Goal: Transaction & Acquisition: Purchase product/service

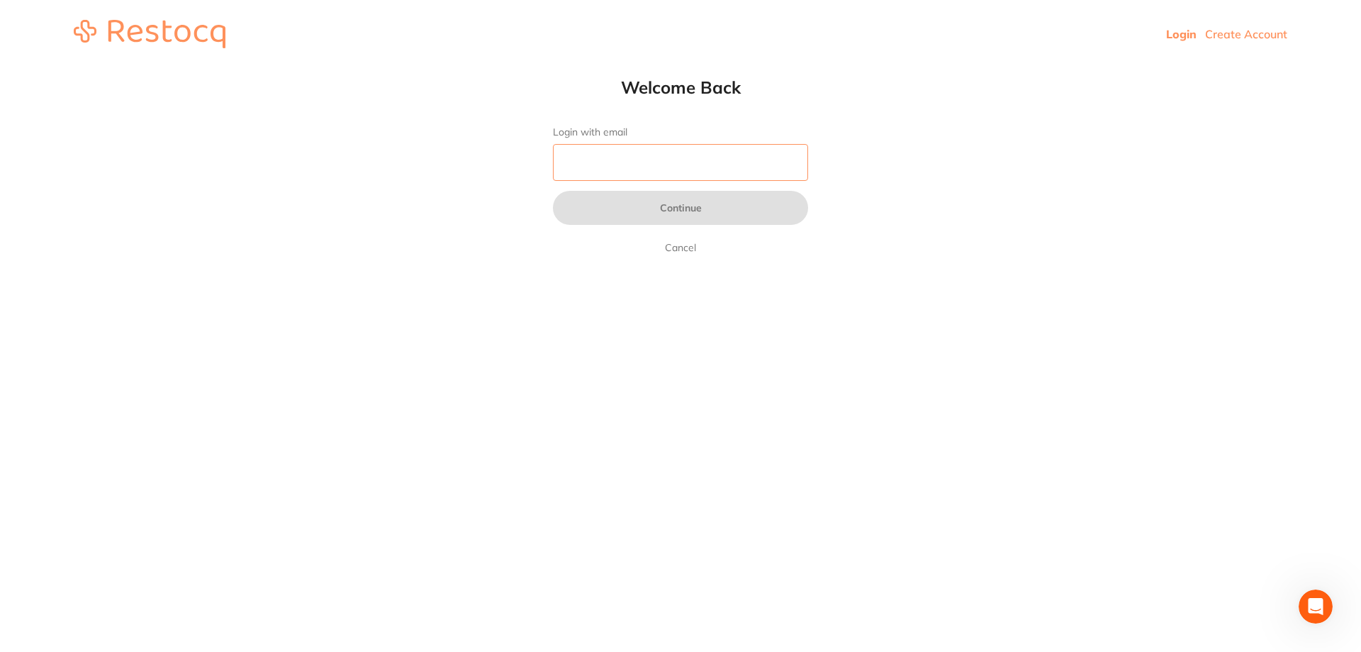
click at [785, 166] on input "Login with email" at bounding box center [680, 162] width 255 height 37
type input "[EMAIL_ADDRESS][DOMAIN_NAME]"
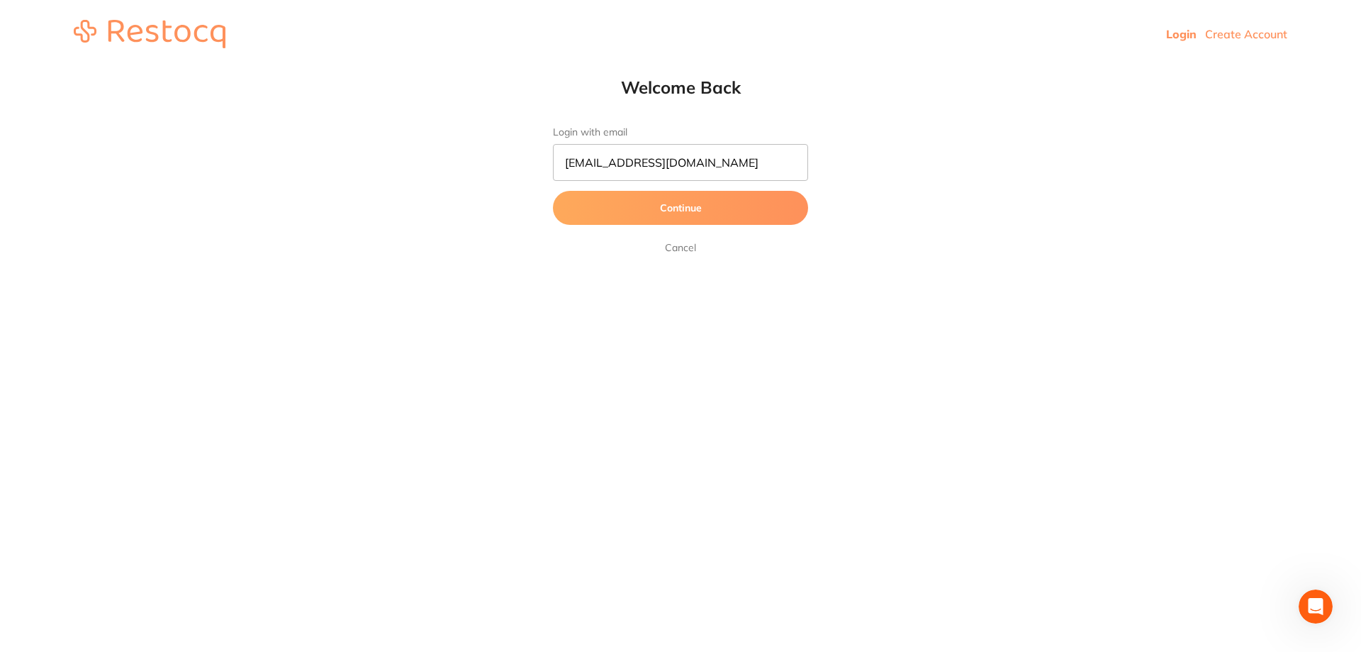
click at [756, 214] on button "Continue" at bounding box center [680, 208] width 255 height 34
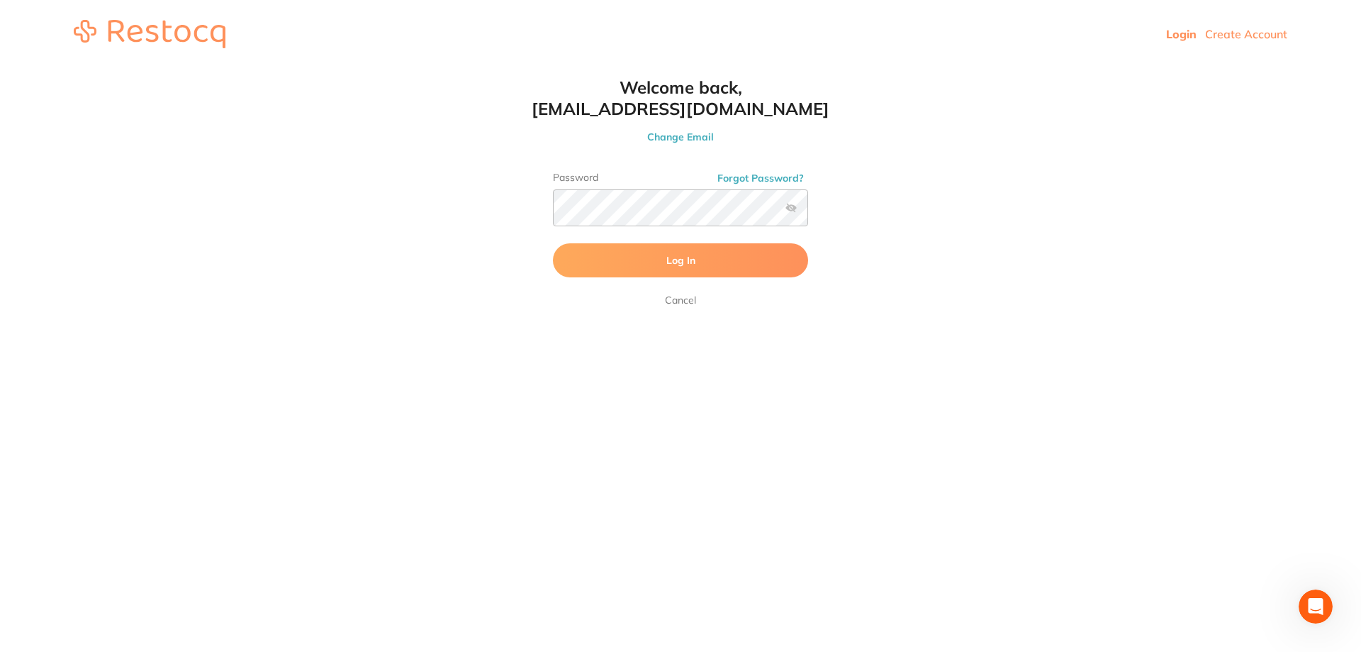
click at [730, 251] on button "Log In" at bounding box center [680, 260] width 255 height 34
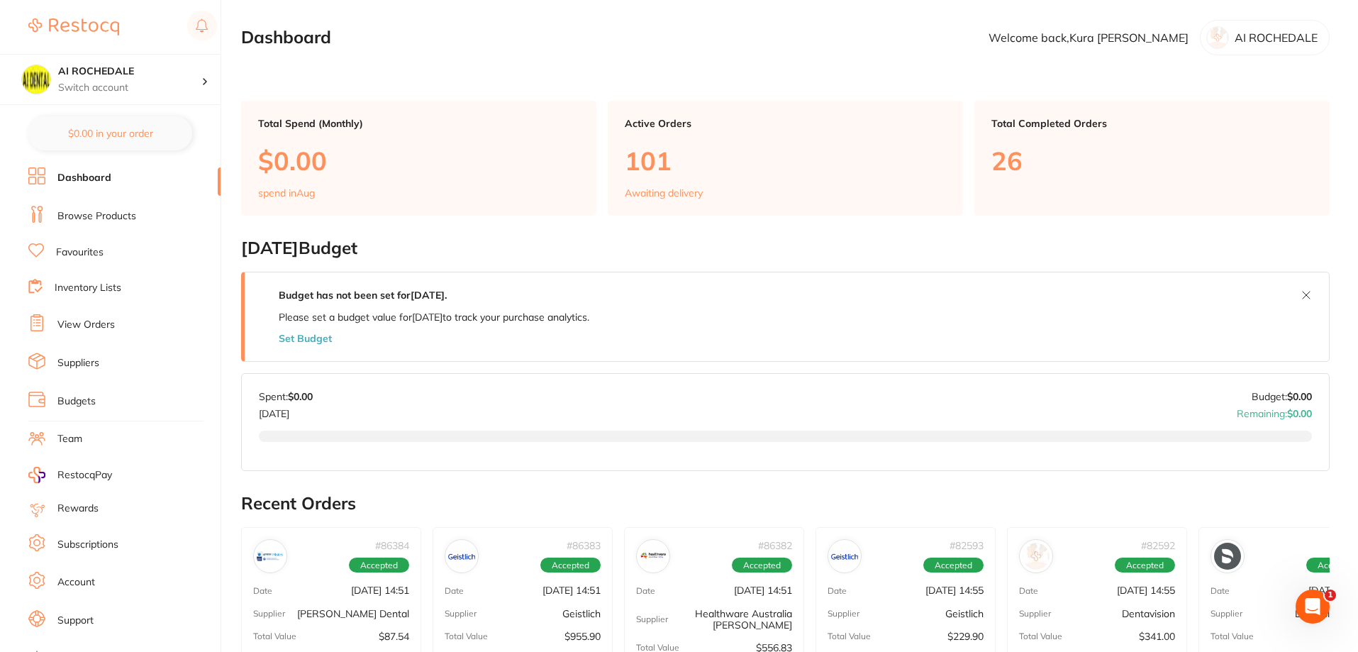
click at [99, 216] on link "Browse Products" at bounding box center [96, 216] width 79 height 14
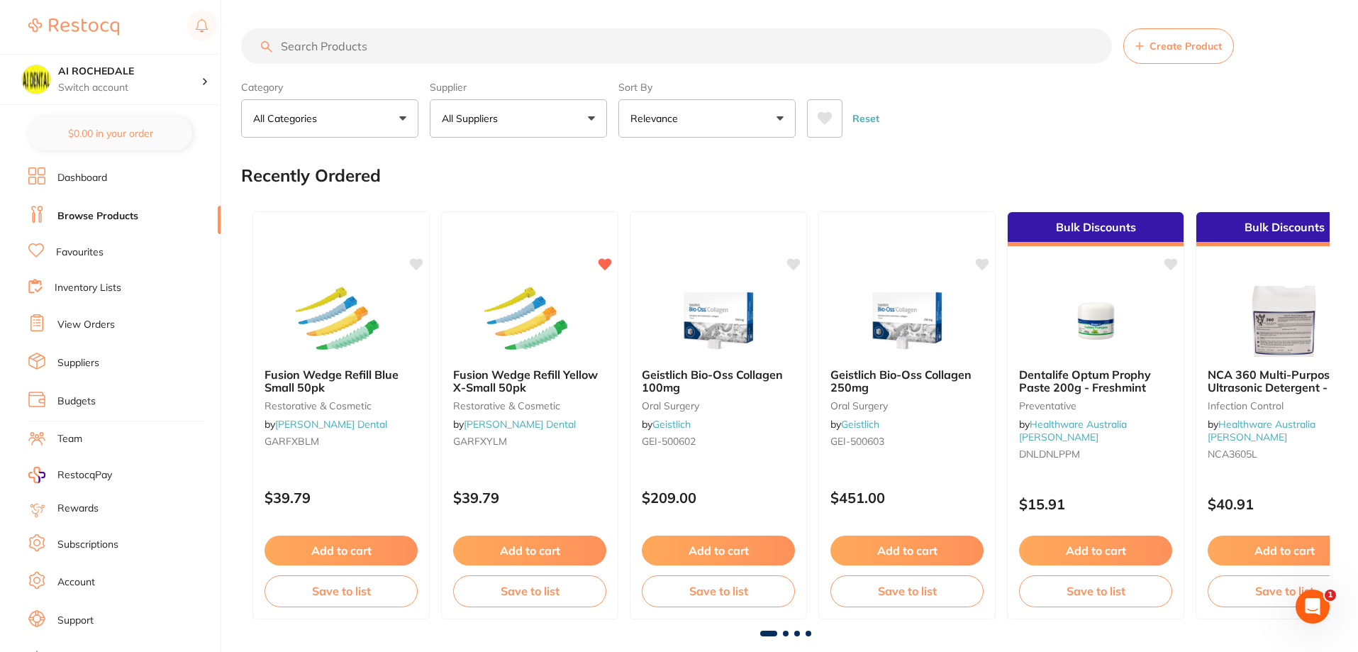
click at [352, 44] on input "search" at bounding box center [676, 45] width 871 height 35
click at [827, 119] on icon at bounding box center [824, 118] width 15 height 13
click at [351, 50] on input "search" at bounding box center [676, 45] width 871 height 35
click at [323, 45] on input "search" at bounding box center [676, 45] width 871 height 35
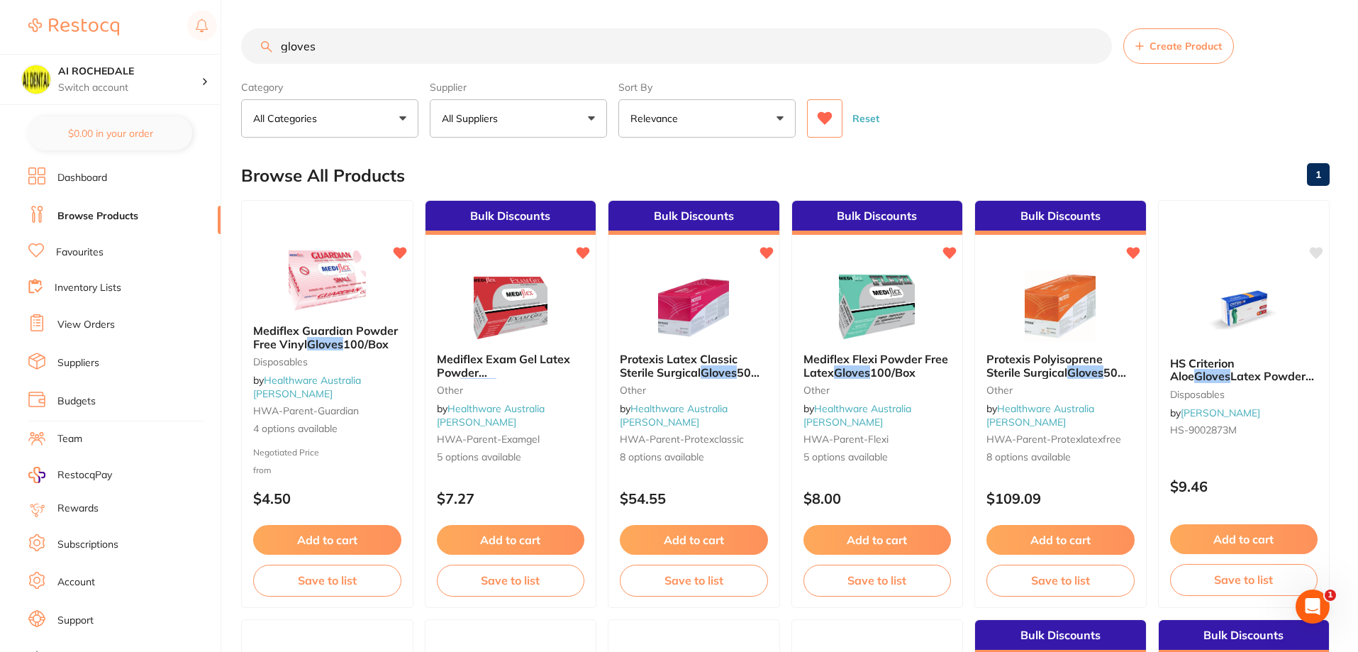
click at [573, 118] on button "All Suppliers" at bounding box center [518, 118] width 177 height 38
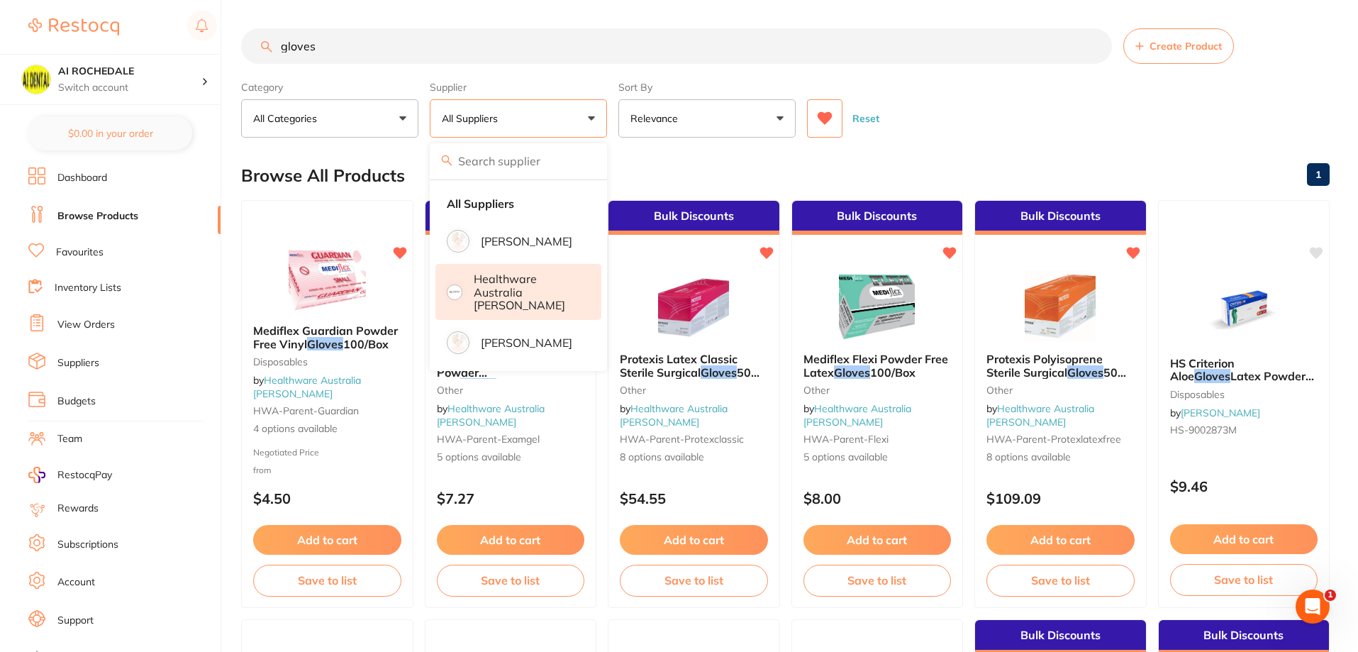
click at [519, 286] on p "Healthware Australia [PERSON_NAME]" at bounding box center [528, 291] width 108 height 39
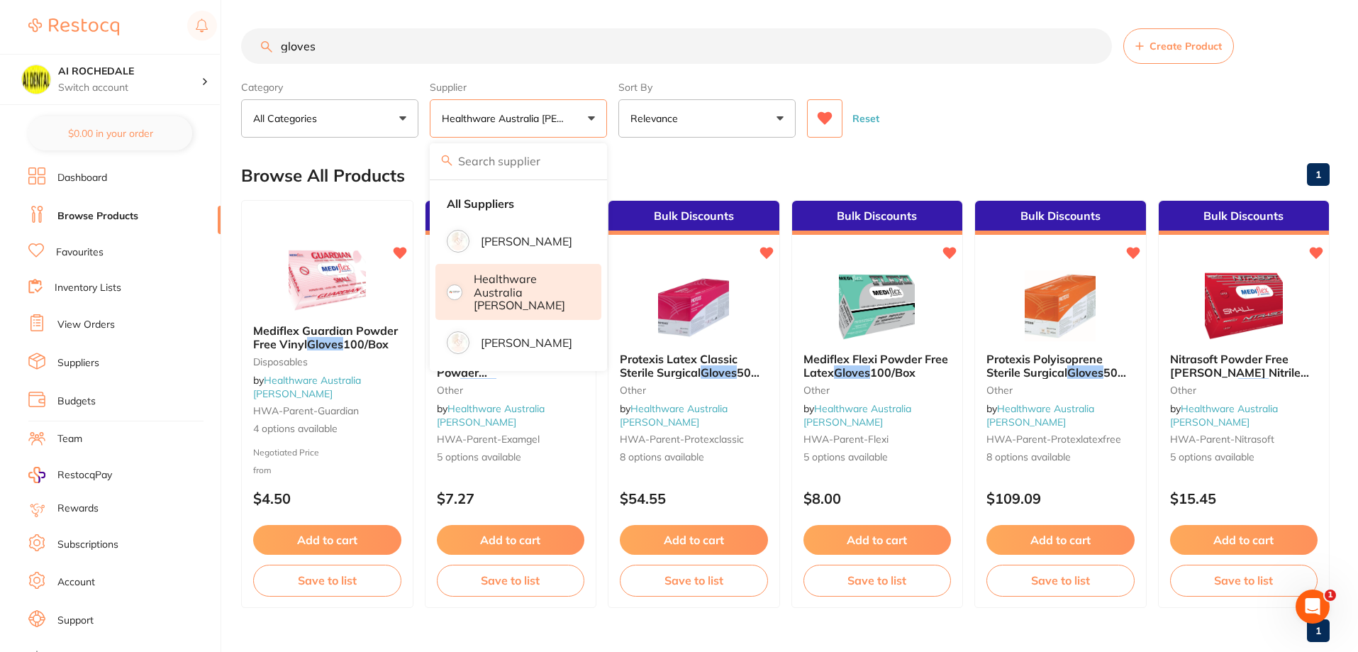
click at [1003, 125] on div "Reset" at bounding box center [1062, 113] width 511 height 50
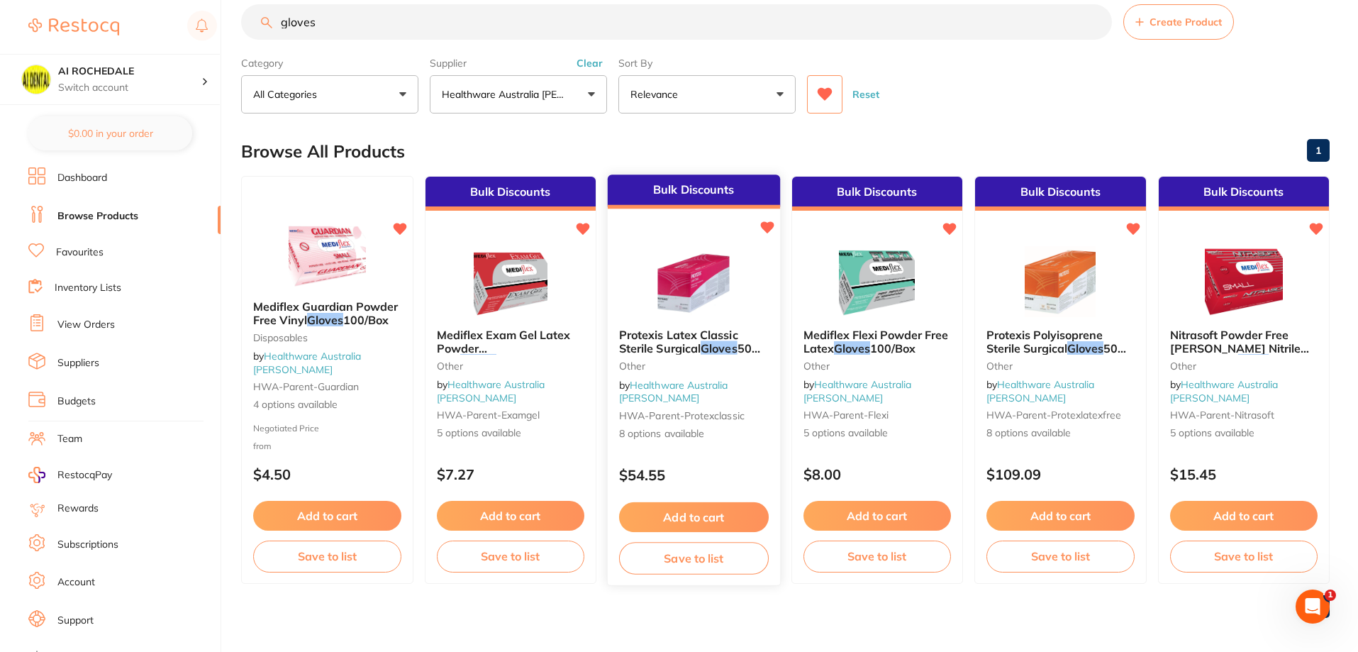
scroll to position [30, 0]
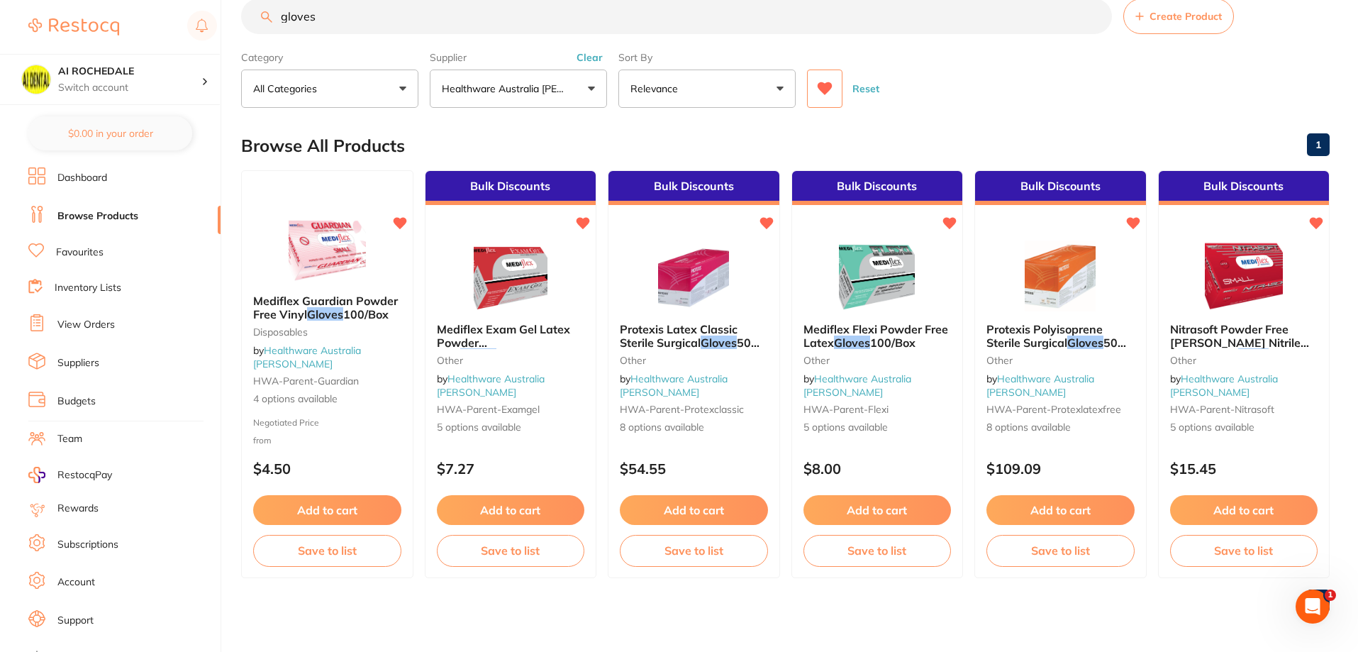
click at [997, 67] on div "Reset" at bounding box center [1062, 83] width 511 height 50
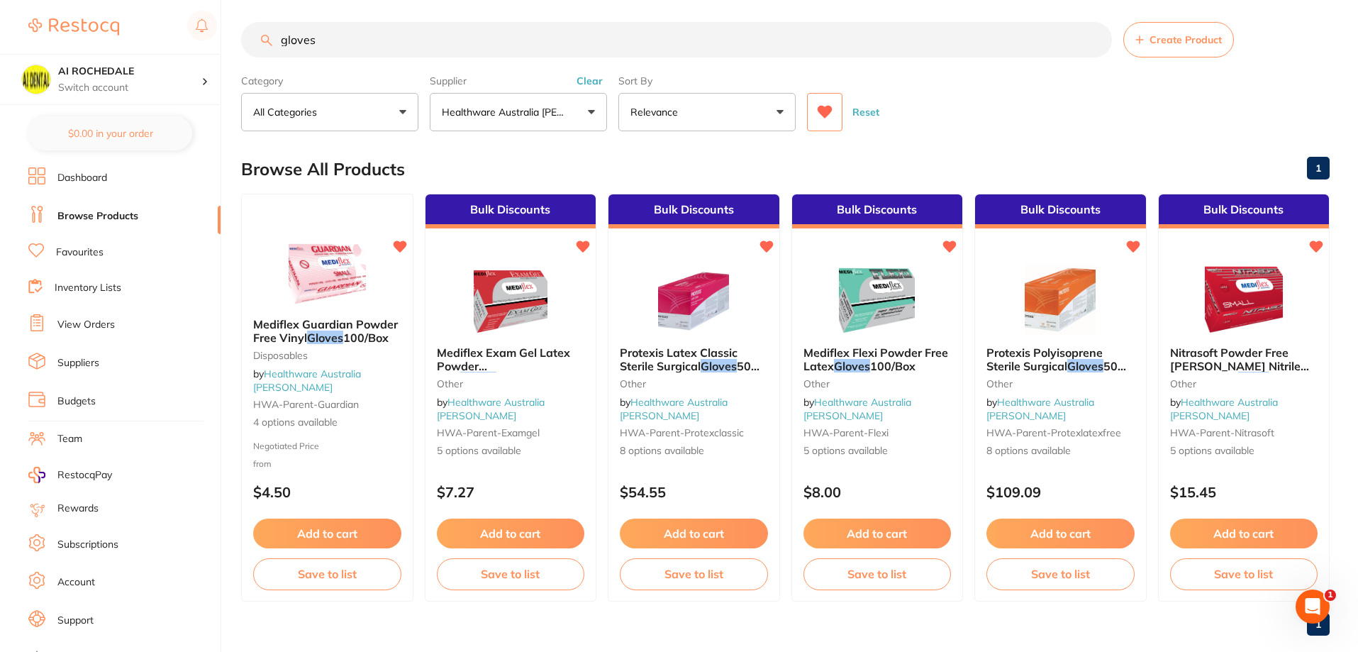
scroll to position [0, 0]
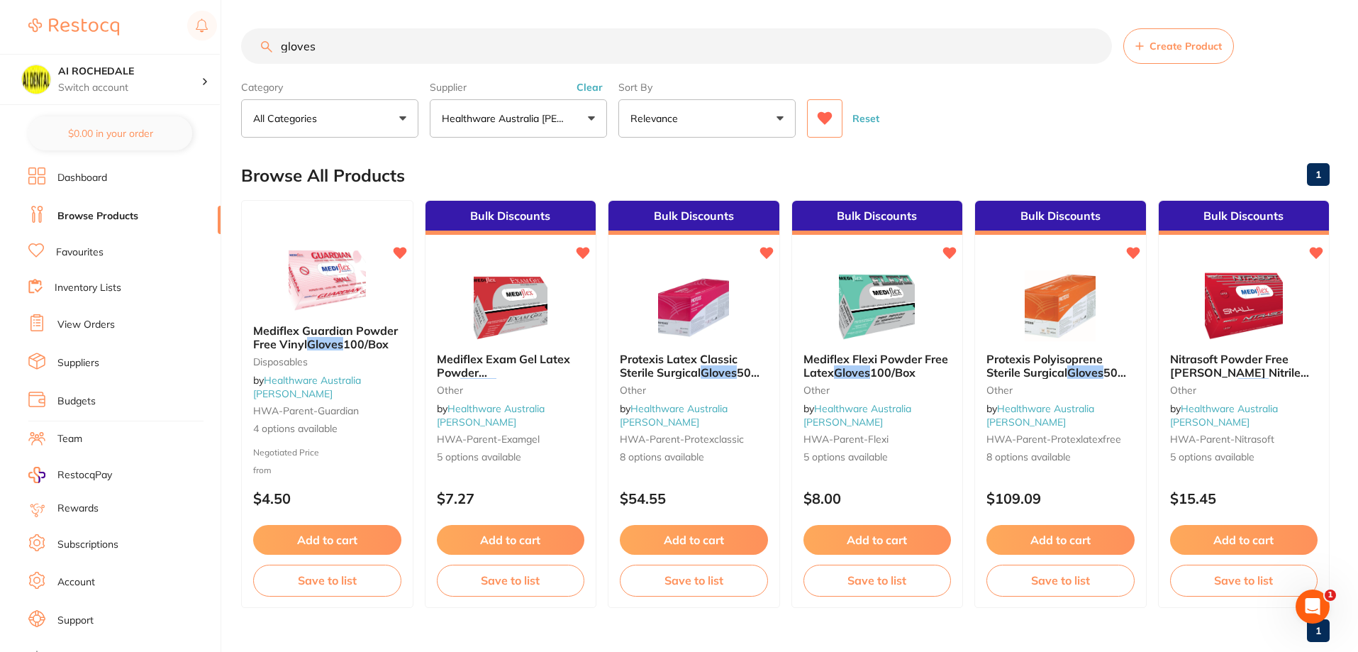
click at [692, 111] on button "Relevance" at bounding box center [706, 118] width 177 height 38
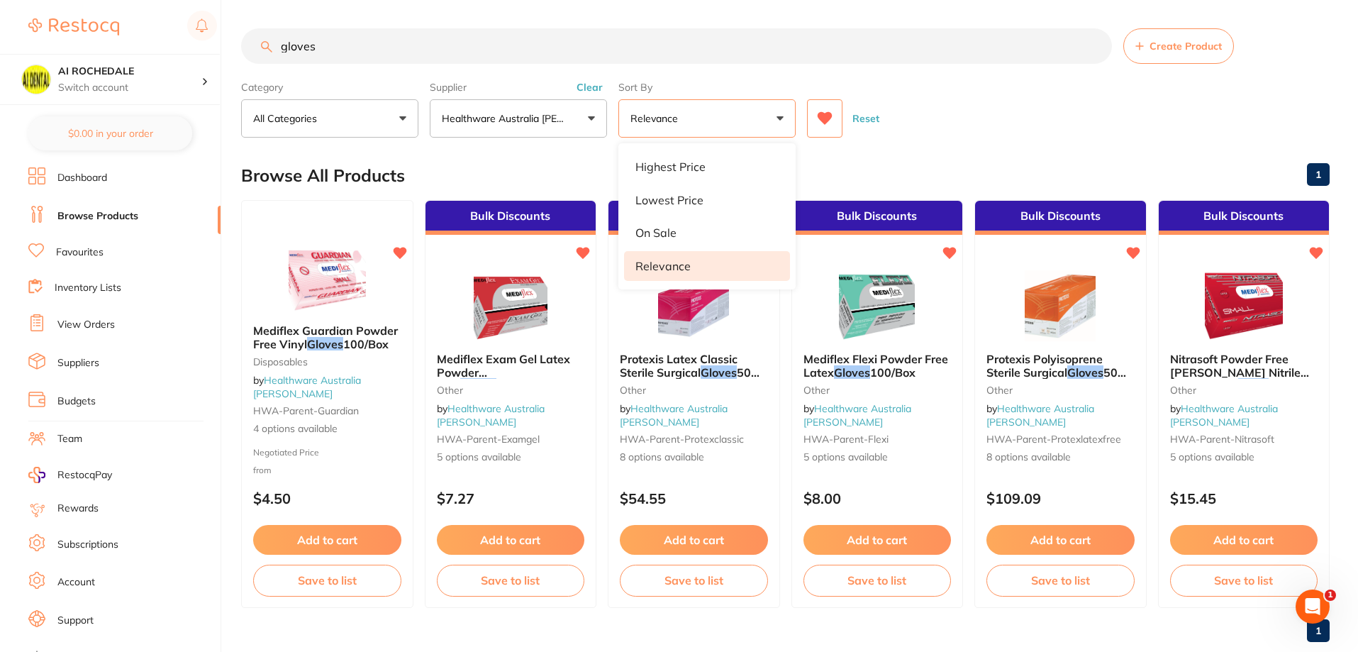
click at [1026, 109] on div "Reset" at bounding box center [1062, 113] width 511 height 50
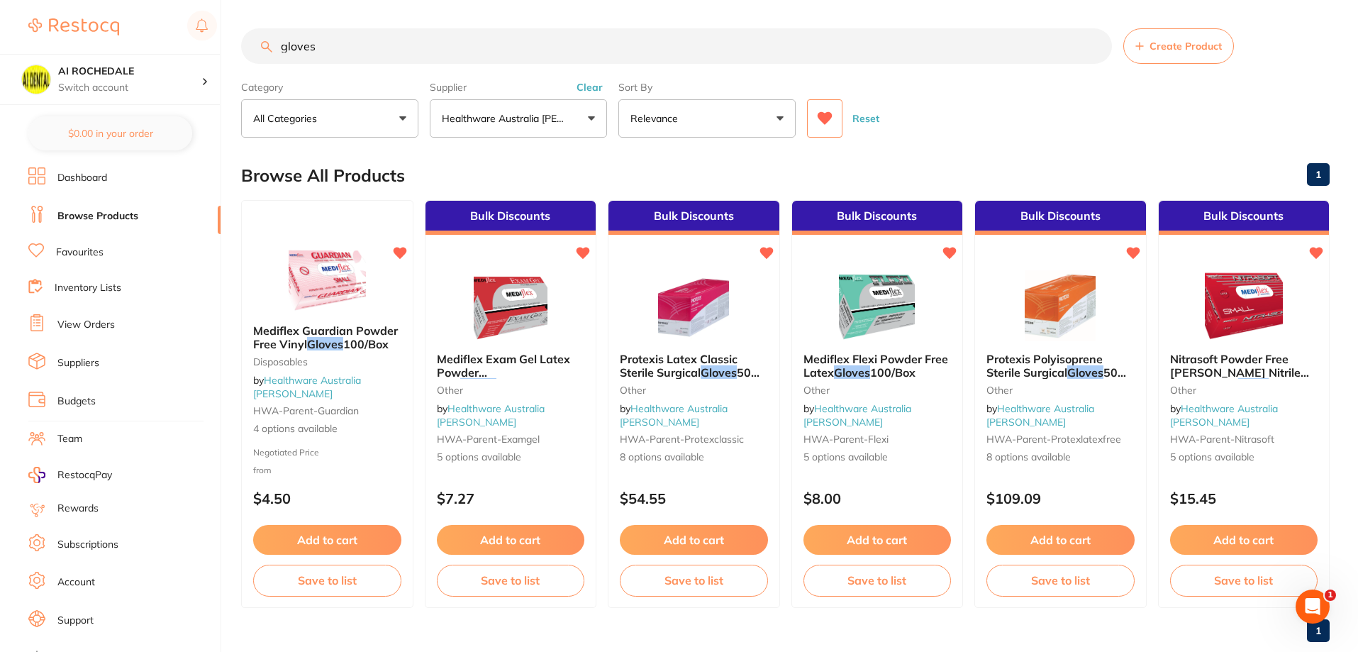
drag, startPoint x: 334, startPoint y: 53, endPoint x: 162, endPoint y: 47, distance: 172.4
click at [162, 46] on div "$0.00 AI ROCHEDALE Switch account AI ROCHEDALE $0.00 in your order Dashboard Br…" at bounding box center [679, 326] width 1358 height 652
click at [494, 119] on p "Healthware Australia [PERSON_NAME]" at bounding box center [506, 118] width 129 height 14
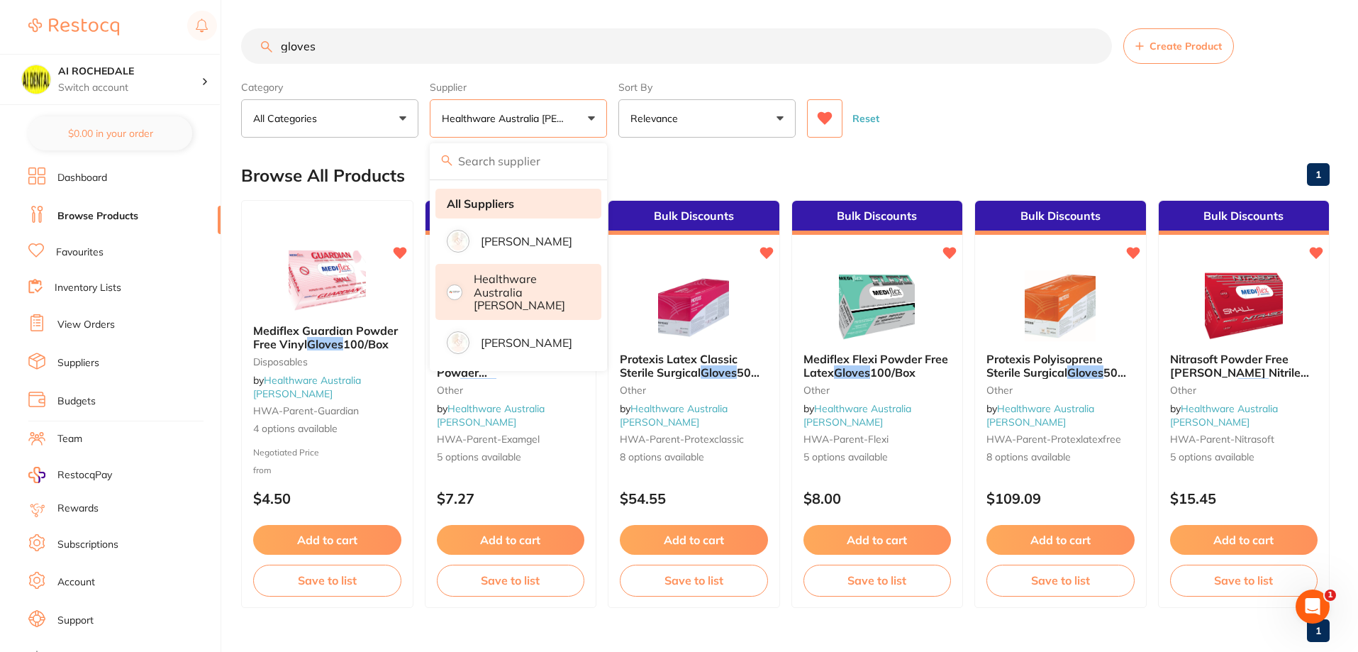
click at [475, 197] on strong "All Suppliers" at bounding box center [480, 203] width 67 height 13
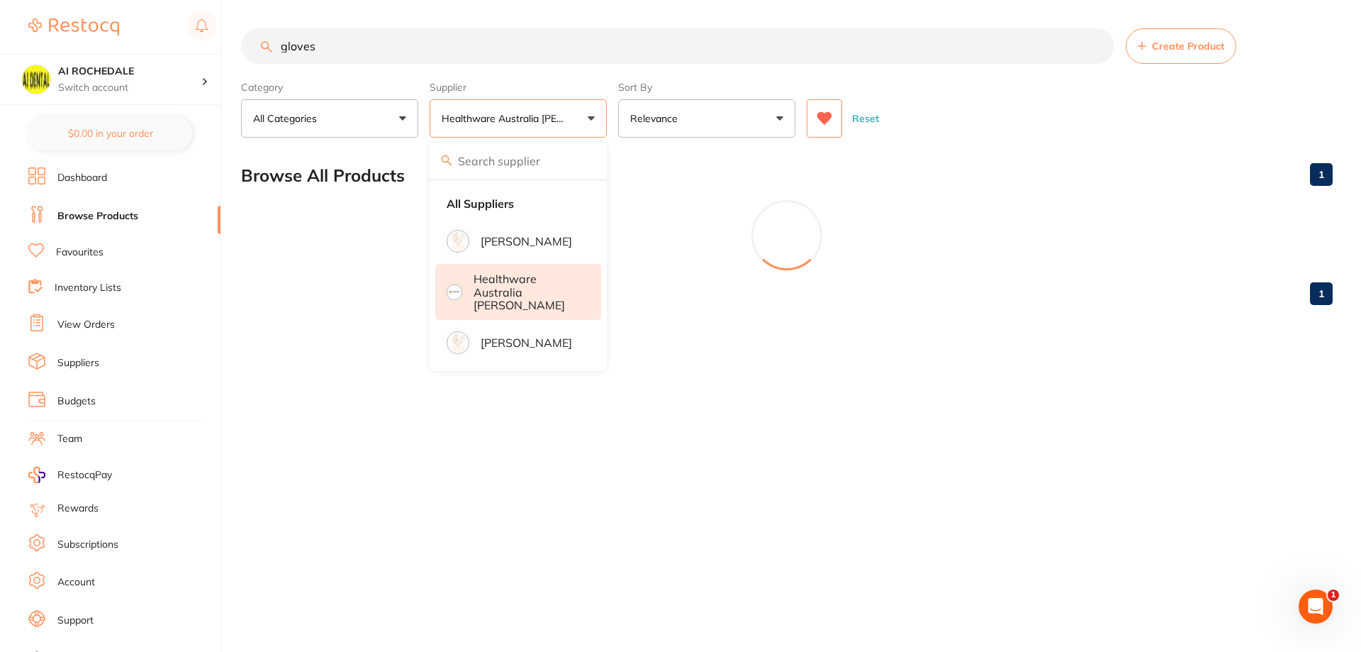
click at [330, 40] on input "gloves" at bounding box center [677, 45] width 873 height 35
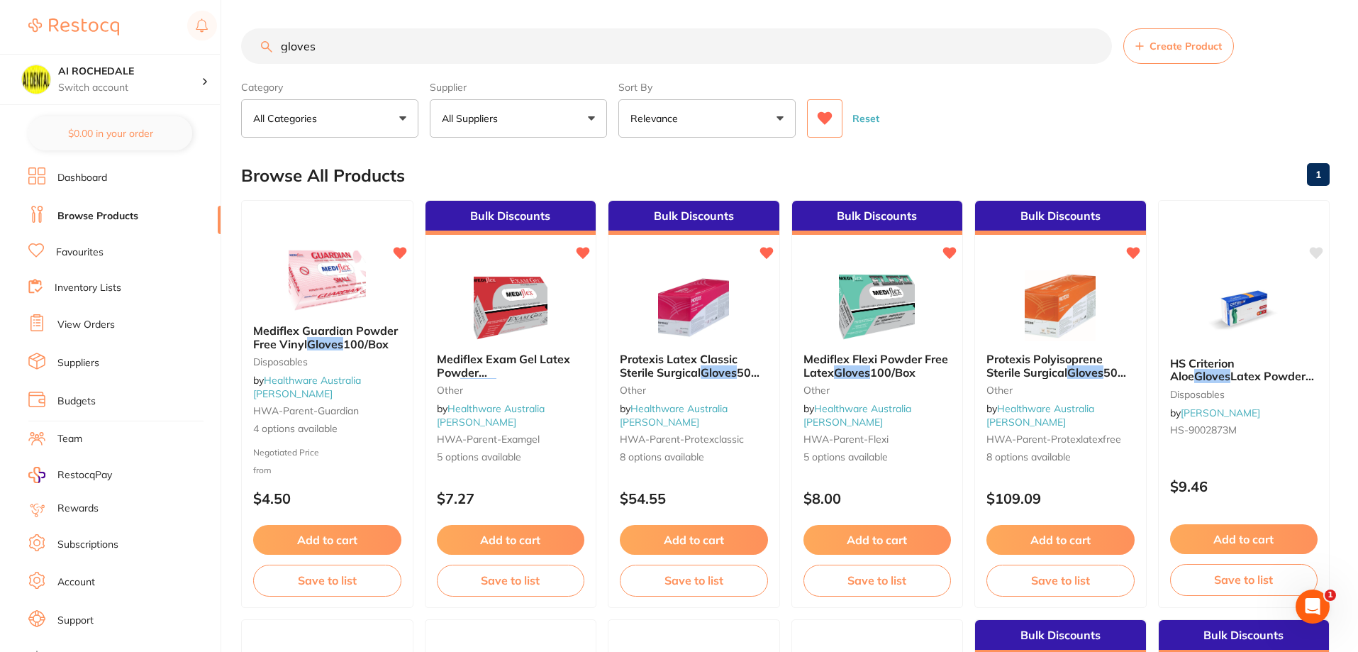
drag, startPoint x: 333, startPoint y: 57, endPoint x: 268, endPoint y: 32, distance: 69.8
click at [228, 41] on div "$0.00 AI ROCHEDALE Switch account AI ROCHEDALE $0.00 in your order Dashboard Br…" at bounding box center [679, 326] width 1358 height 652
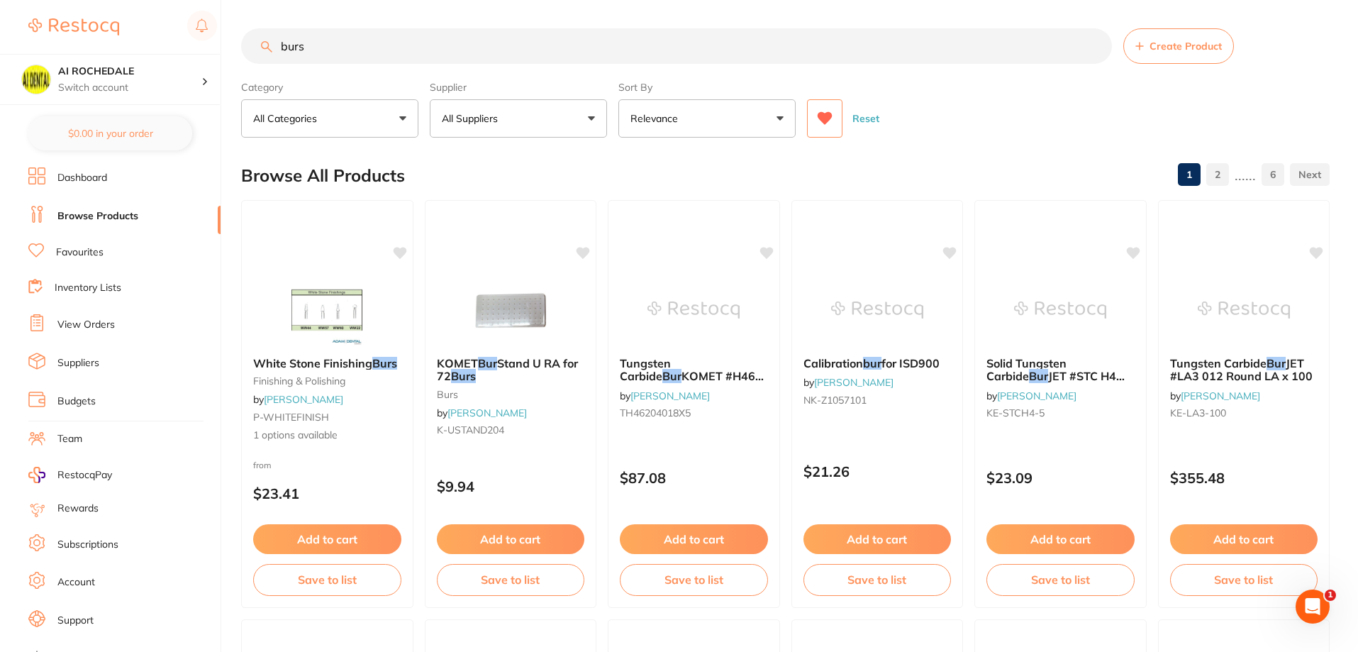
type input "burs"
click at [685, 120] on span at bounding box center [686, 119] width 6 height 6
click at [689, 114] on button "Relevance" at bounding box center [706, 118] width 177 height 38
click at [818, 120] on icon at bounding box center [825, 118] width 16 height 14
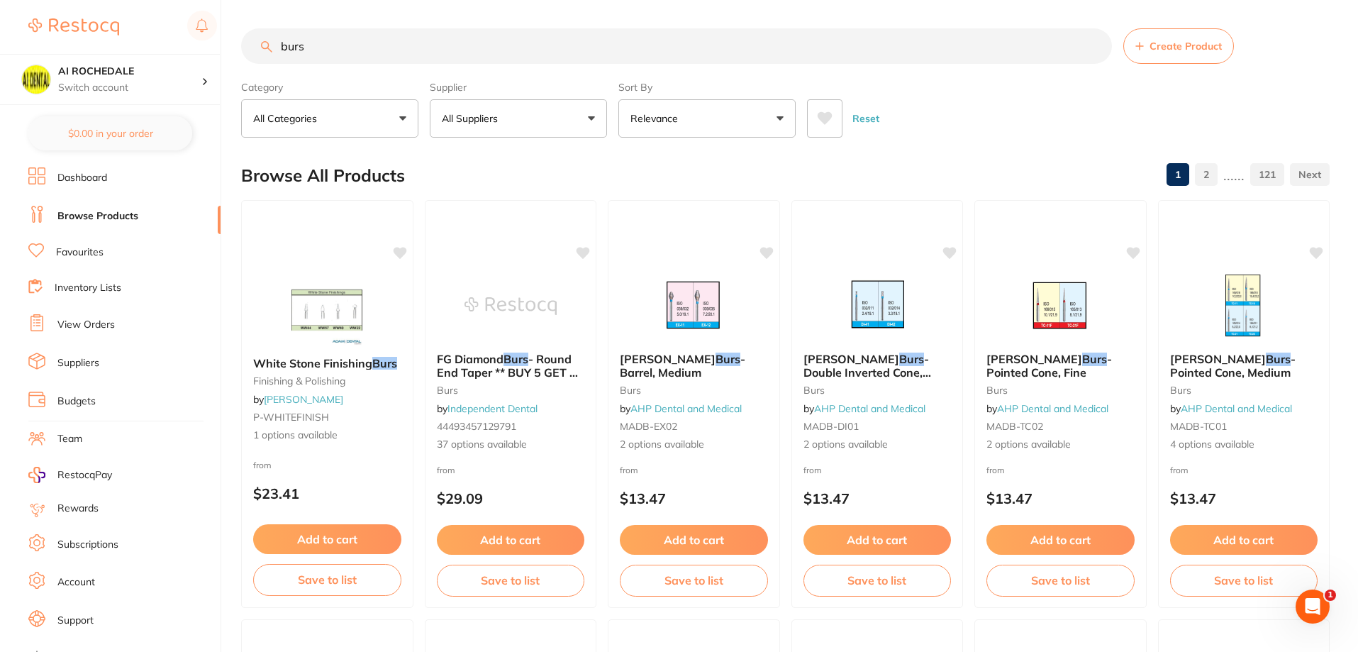
click at [826, 118] on icon at bounding box center [824, 118] width 15 height 13
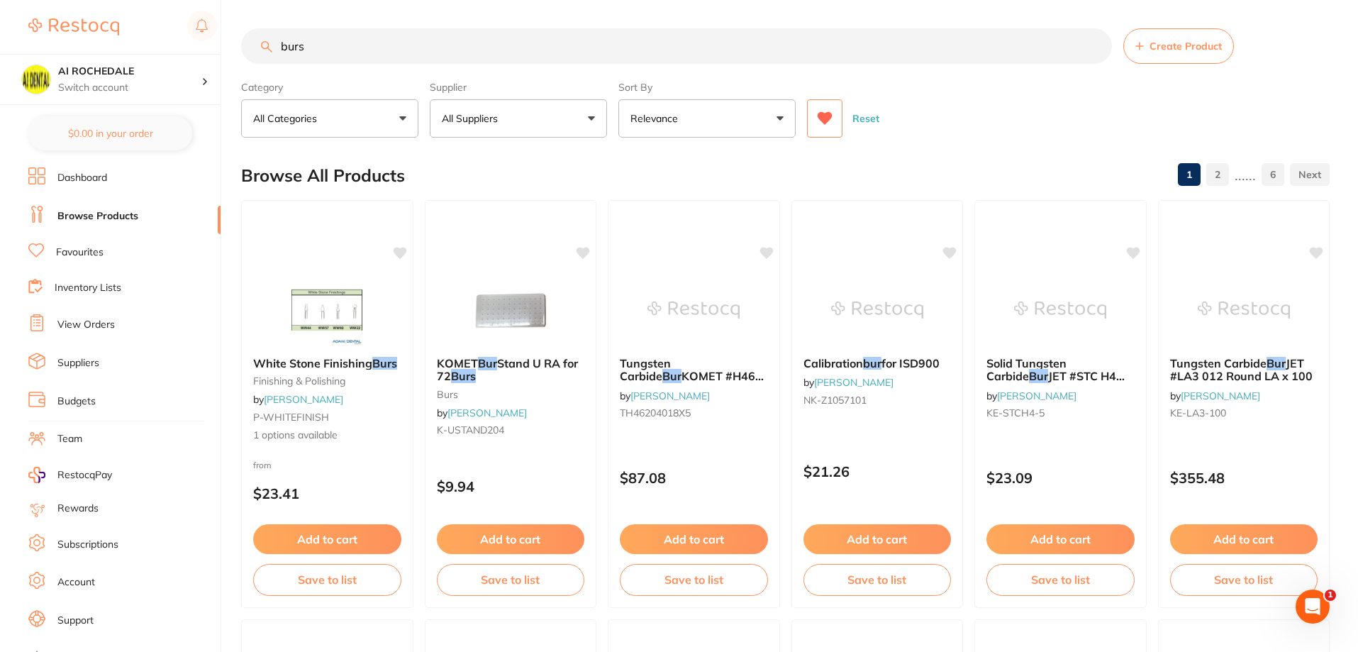
click at [338, 43] on input "burs" at bounding box center [676, 45] width 871 height 35
click at [272, 51] on div "burs Create Product" at bounding box center [785, 45] width 1088 height 35
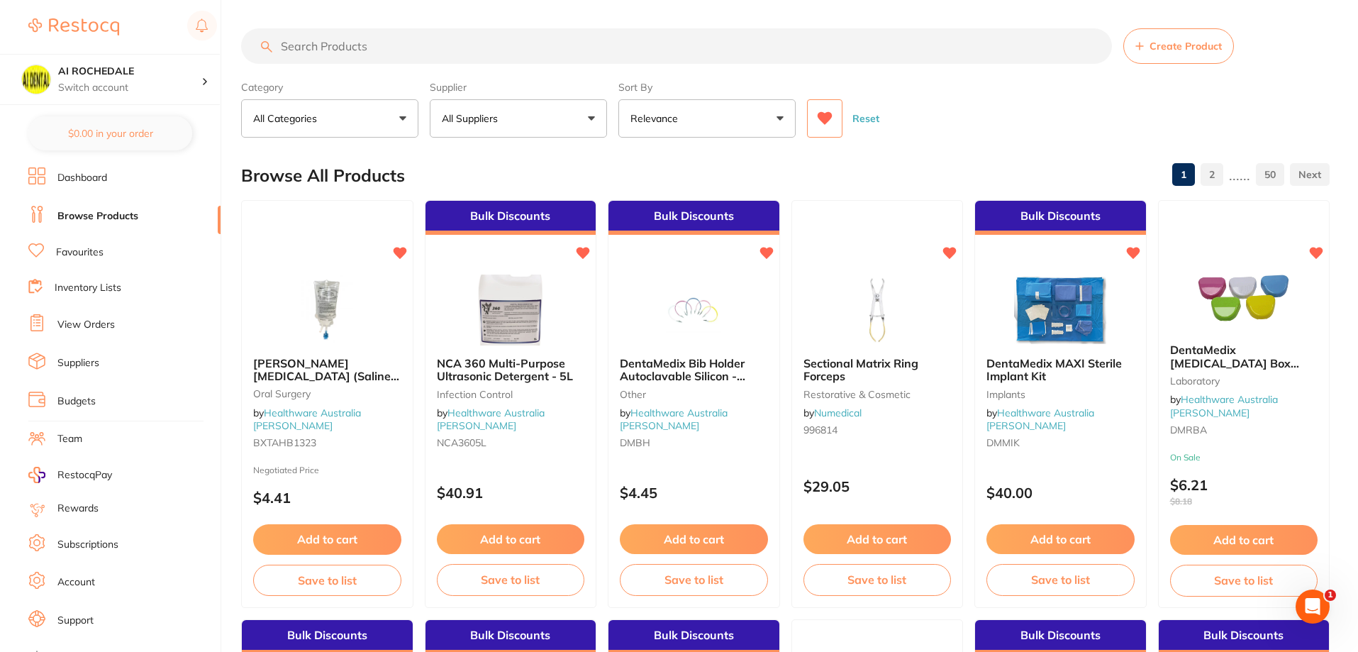
click at [72, 325] on link "View Orders" at bounding box center [85, 325] width 57 height 14
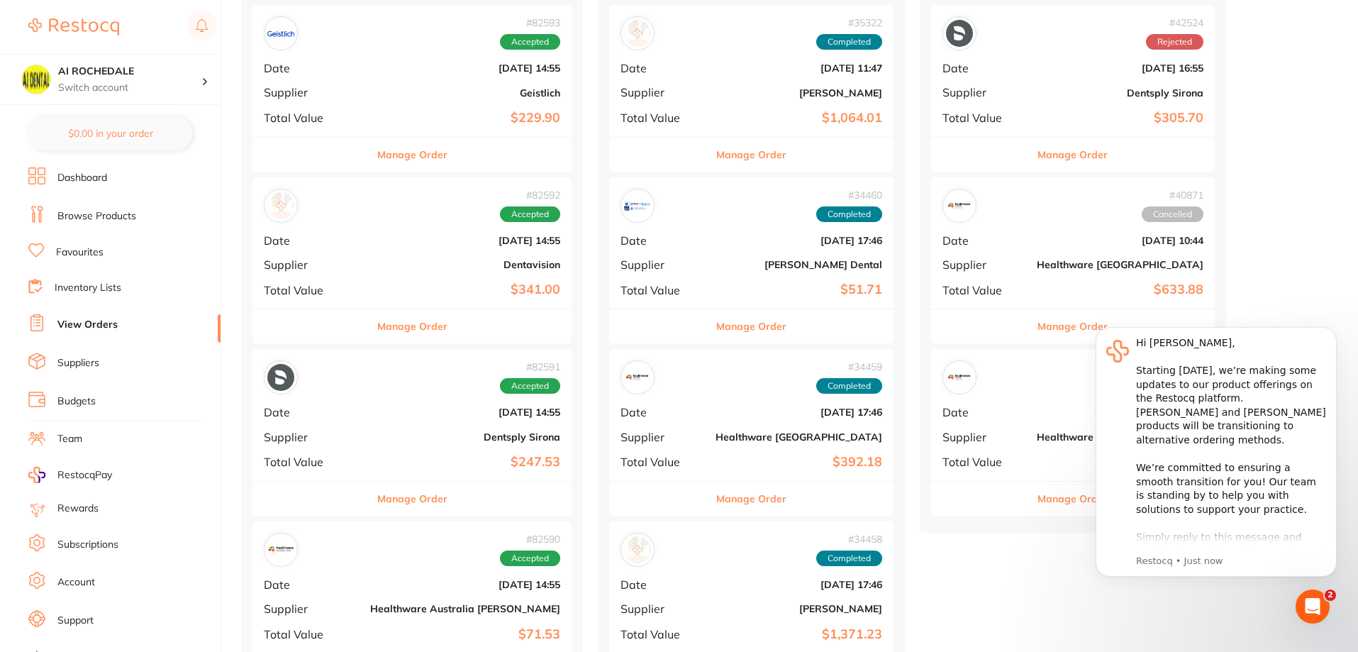
scroll to position [425, 0]
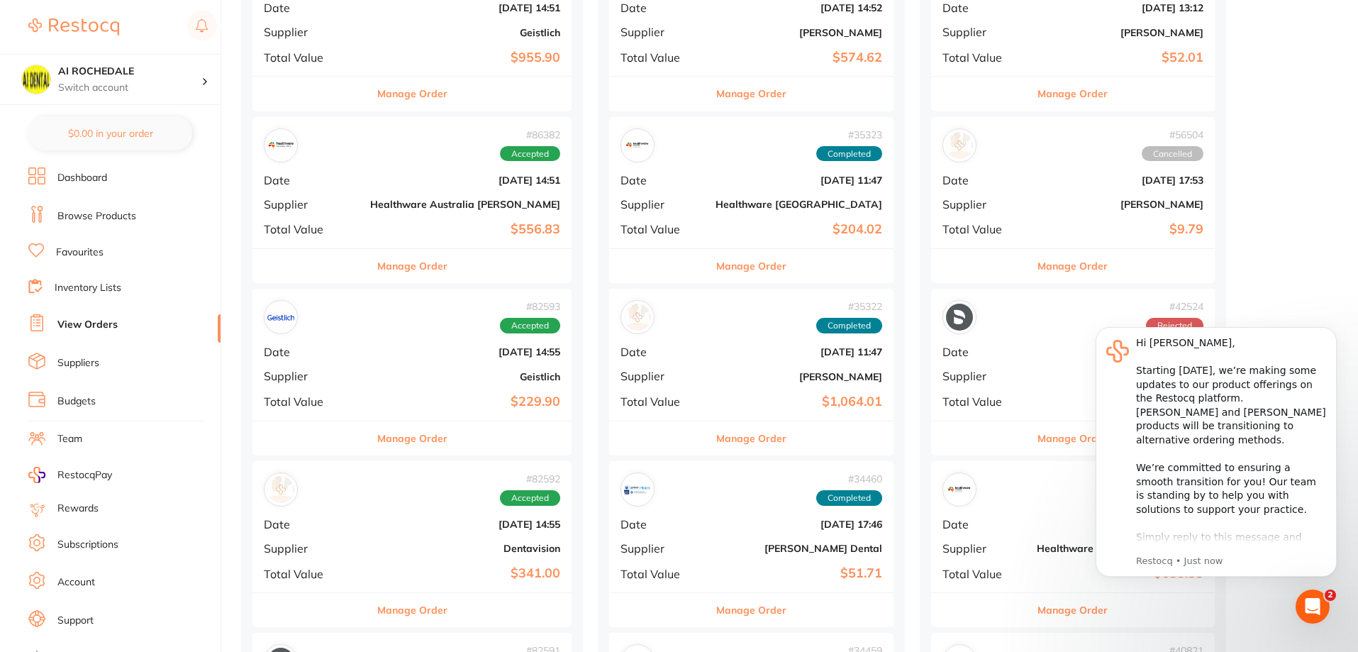
click at [94, 218] on link "Browse Products" at bounding box center [96, 216] width 79 height 14
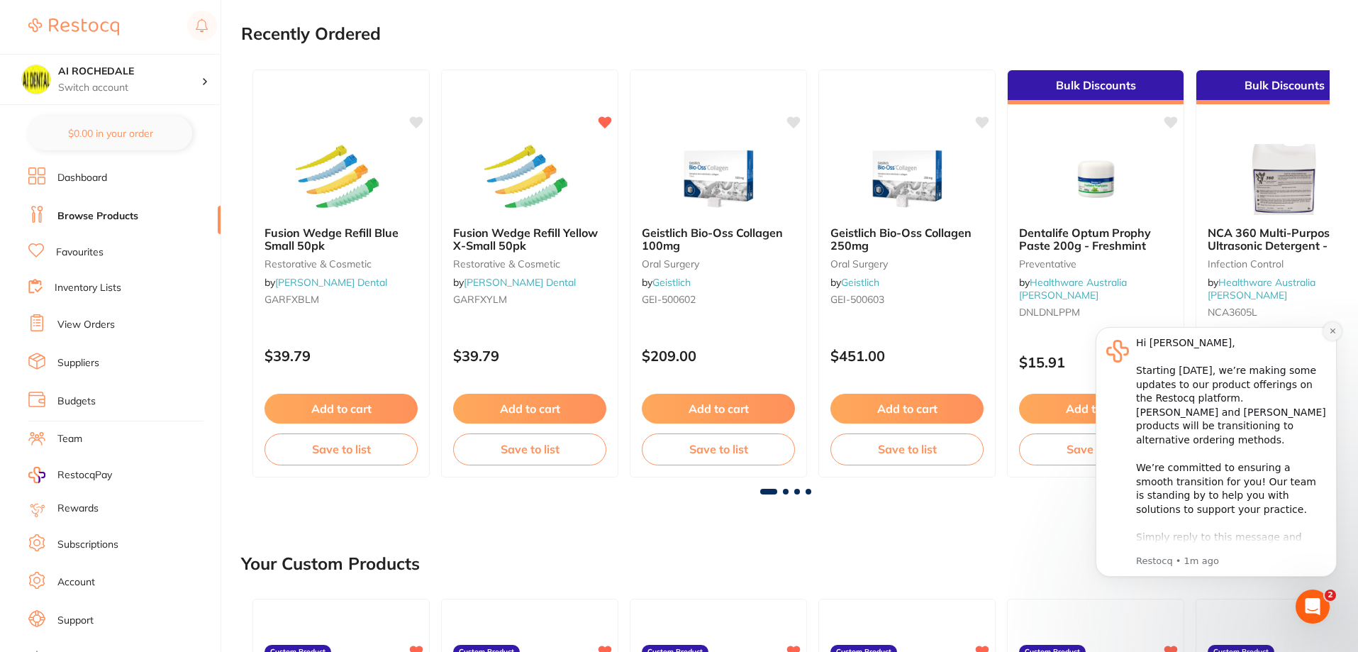
click at [1331, 333] on icon "Dismiss notification" at bounding box center [1333, 331] width 8 height 8
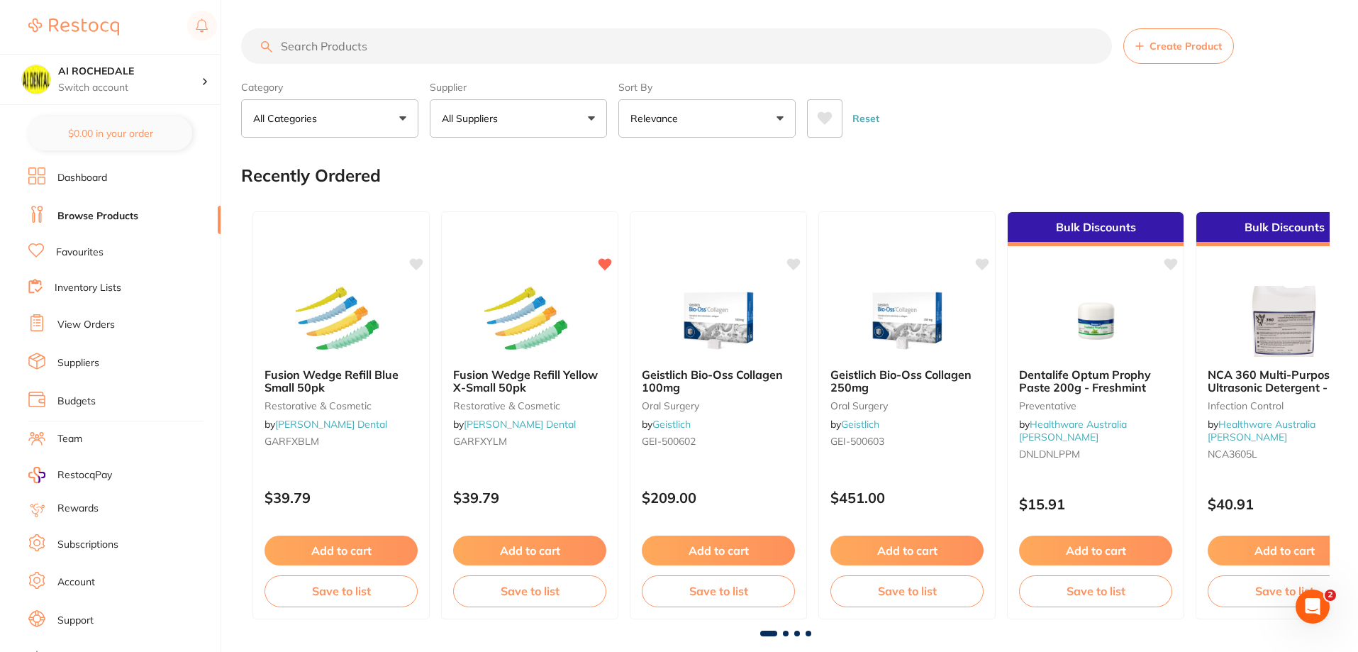
click at [326, 43] on input "search" at bounding box center [676, 45] width 871 height 35
click at [419, 48] on input "search" at bounding box center [676, 45] width 871 height 35
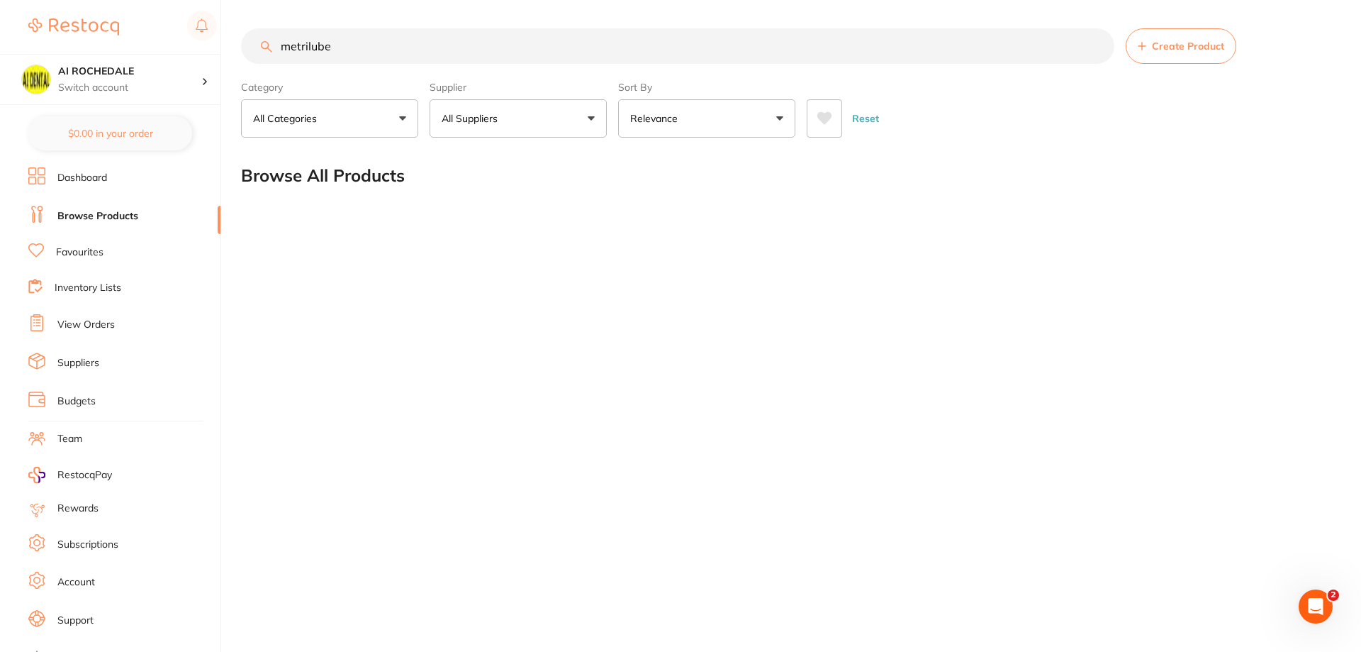
click at [357, 35] on input "metrilube" at bounding box center [677, 45] width 873 height 35
click at [362, 49] on input "metrilube" at bounding box center [677, 45] width 873 height 35
click at [392, 45] on input "metrilube" at bounding box center [677, 45] width 873 height 35
type input "metrilube"
drag, startPoint x: 308, startPoint y: 54, endPoint x: 358, endPoint y: 50, distance: 50.5
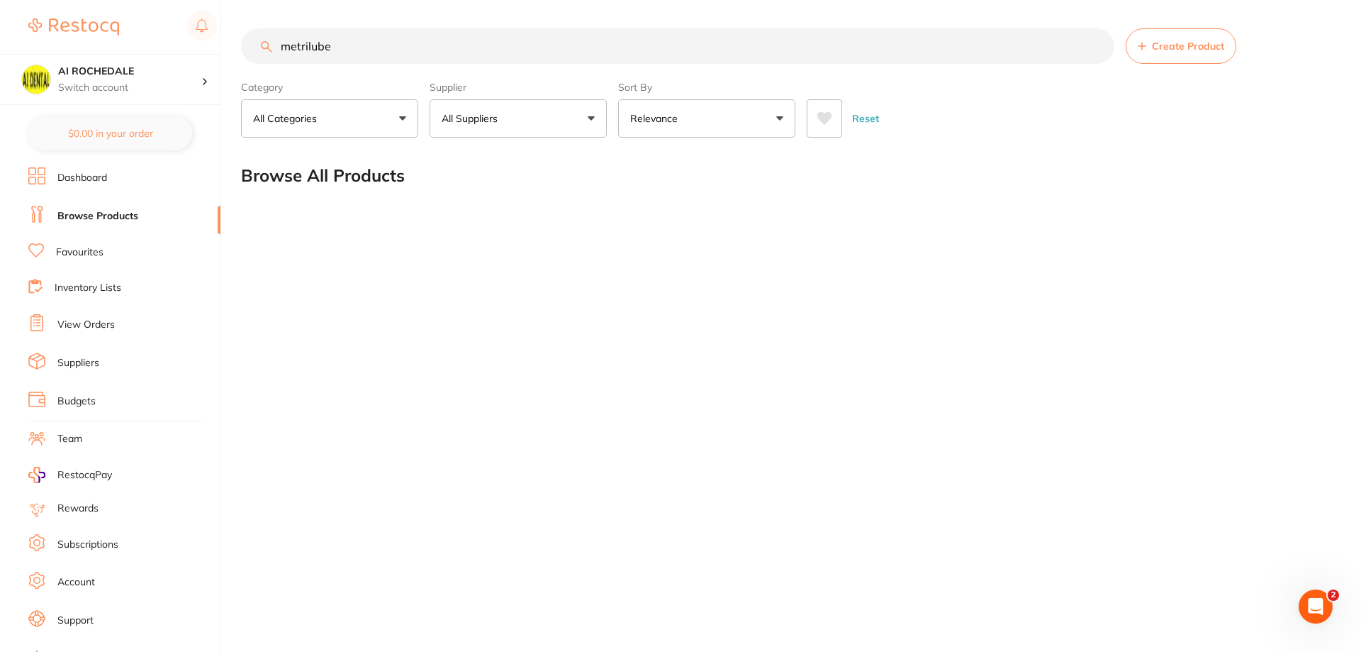
click at [358, 50] on input "metrilube" at bounding box center [677, 45] width 873 height 35
type input "m"
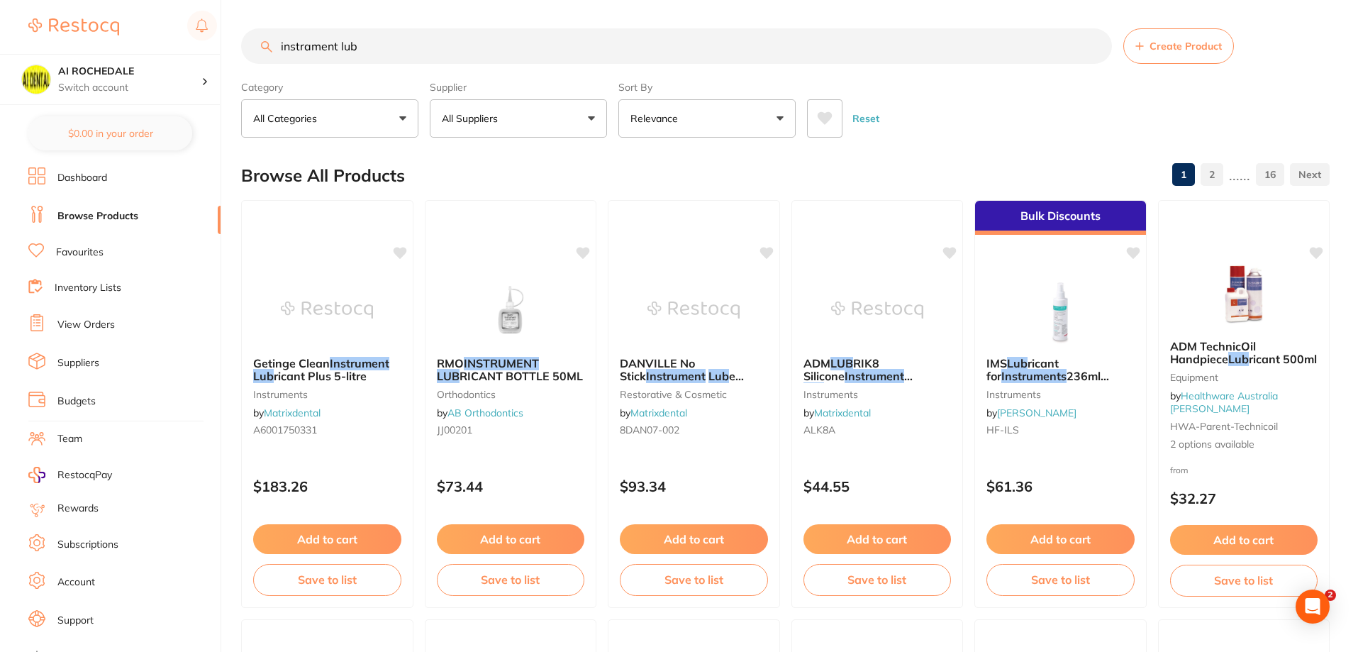
click at [308, 46] on input "instrament lub" at bounding box center [676, 45] width 871 height 35
click at [381, 45] on input "instrument lub" at bounding box center [676, 45] width 871 height 35
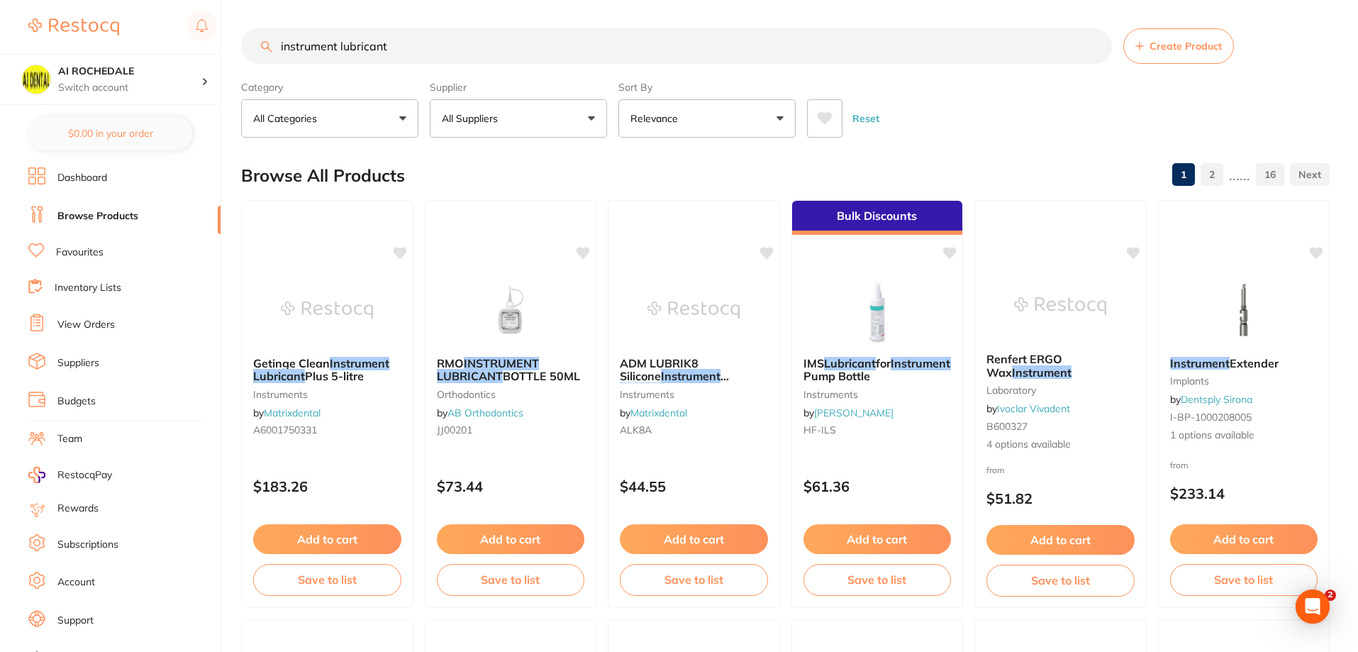
click at [498, 114] on p "All Suppliers" at bounding box center [473, 118] width 62 height 14
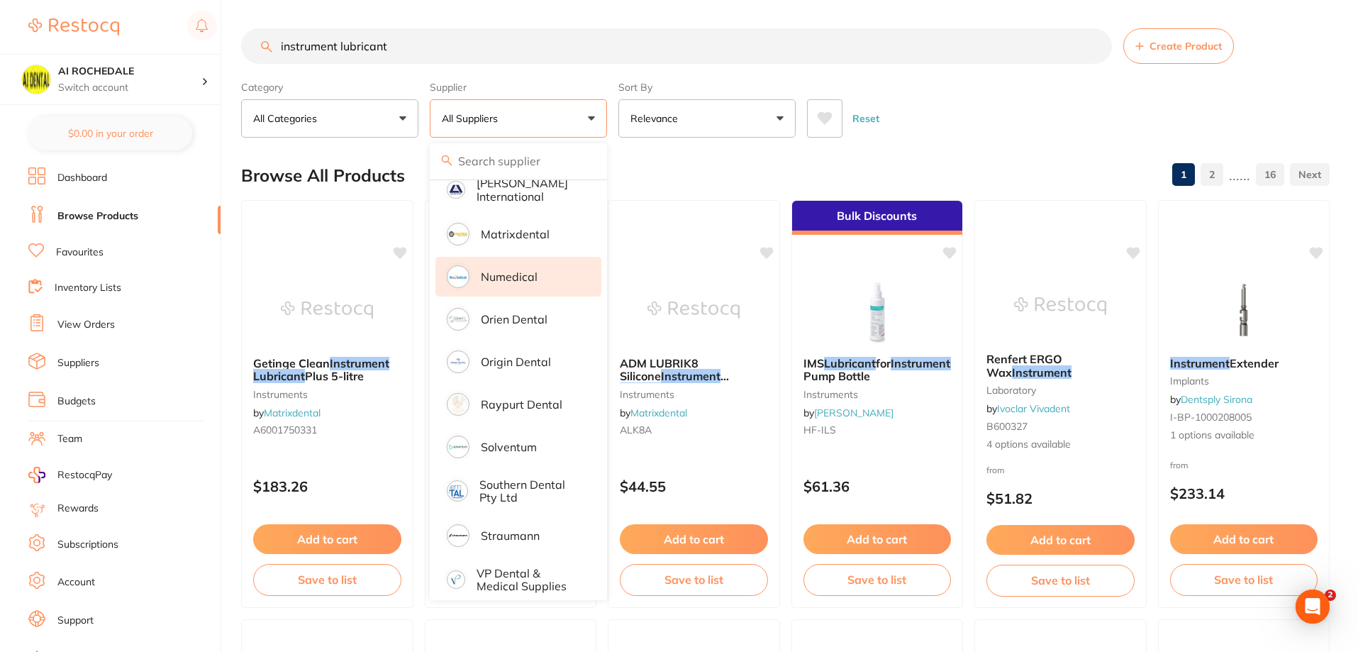
click at [523, 270] on p "Numedical" at bounding box center [509, 276] width 57 height 13
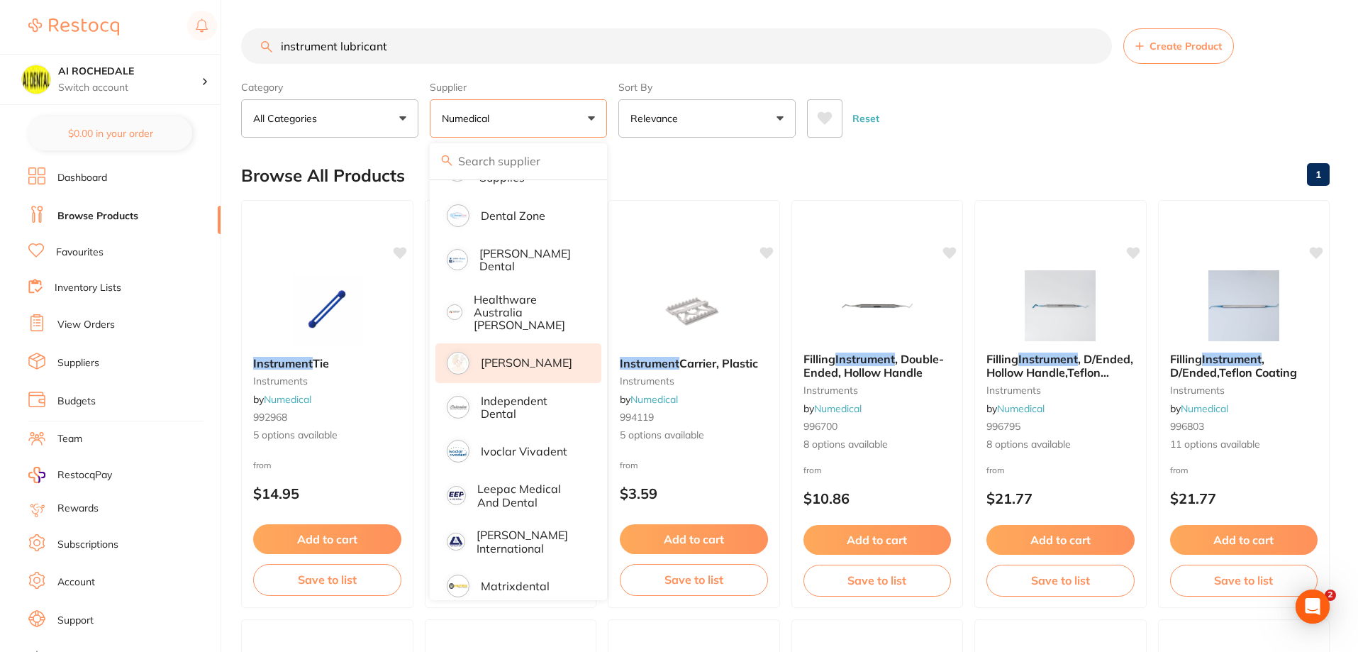
scroll to position [370, 0]
click at [517, 359] on p "[PERSON_NAME]" at bounding box center [526, 365] width 91 height 13
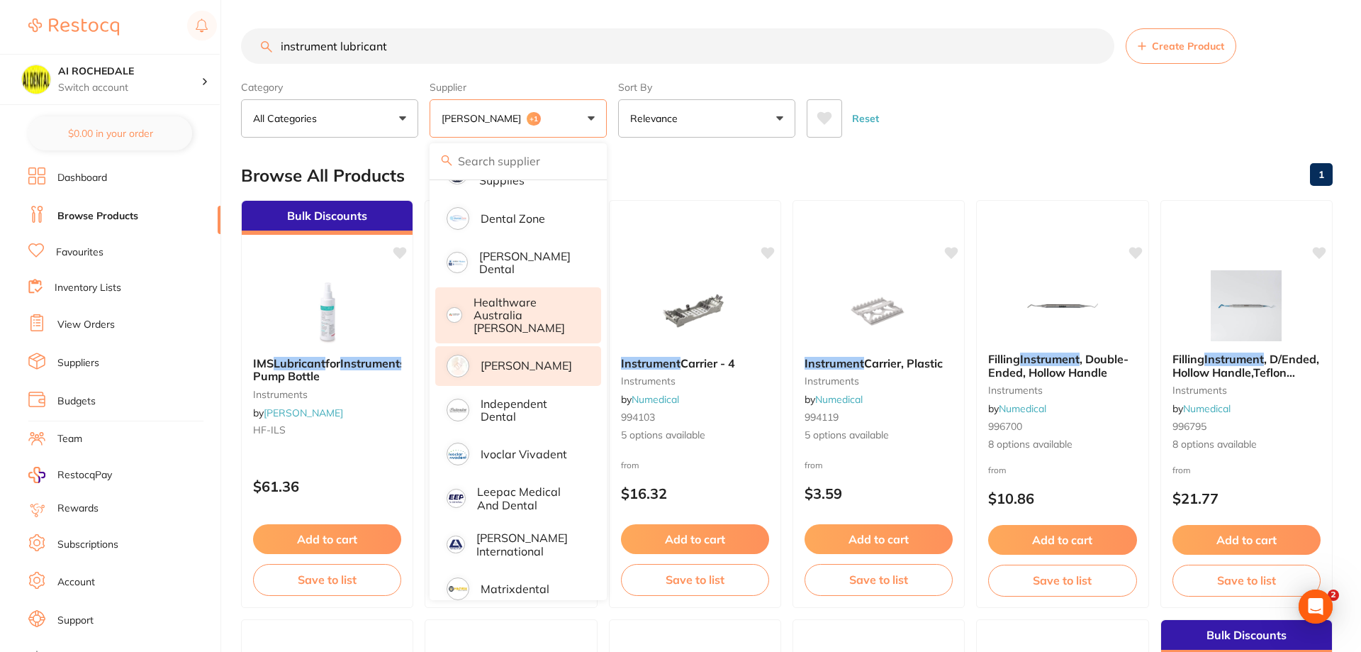
click at [515, 309] on p "Healthware Australia [PERSON_NAME]" at bounding box center [528, 315] width 108 height 39
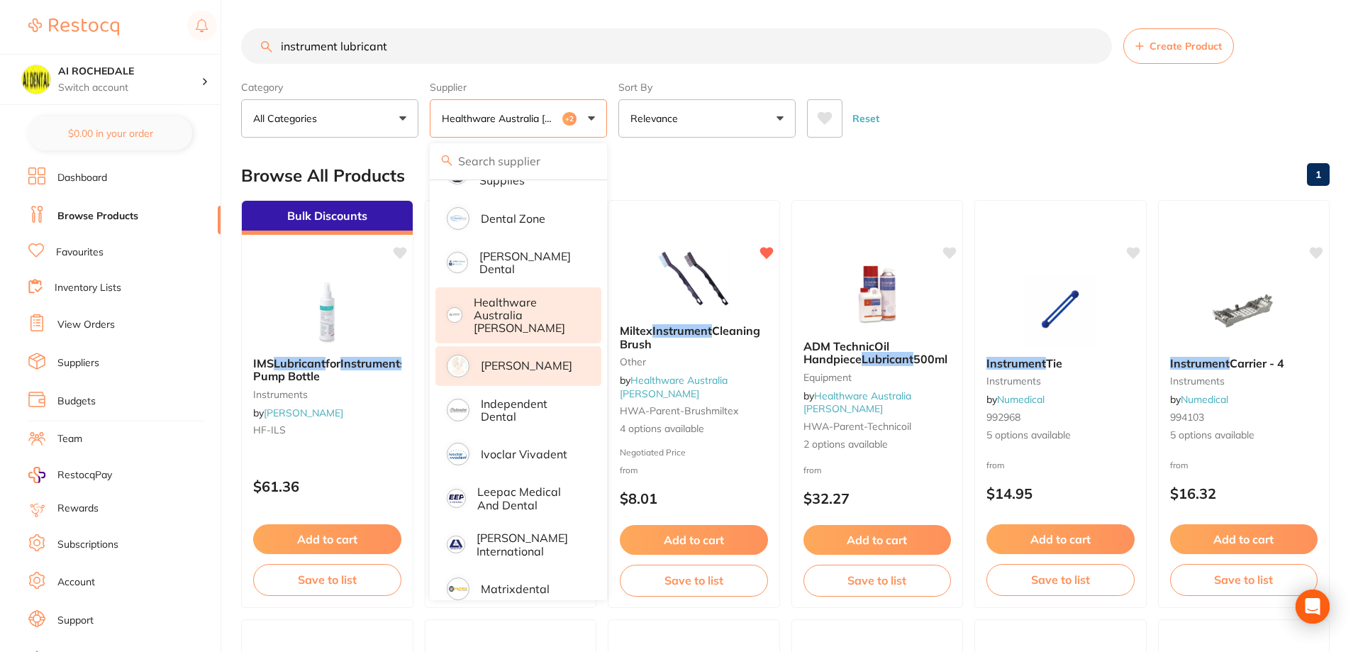
scroll to position [0, 0]
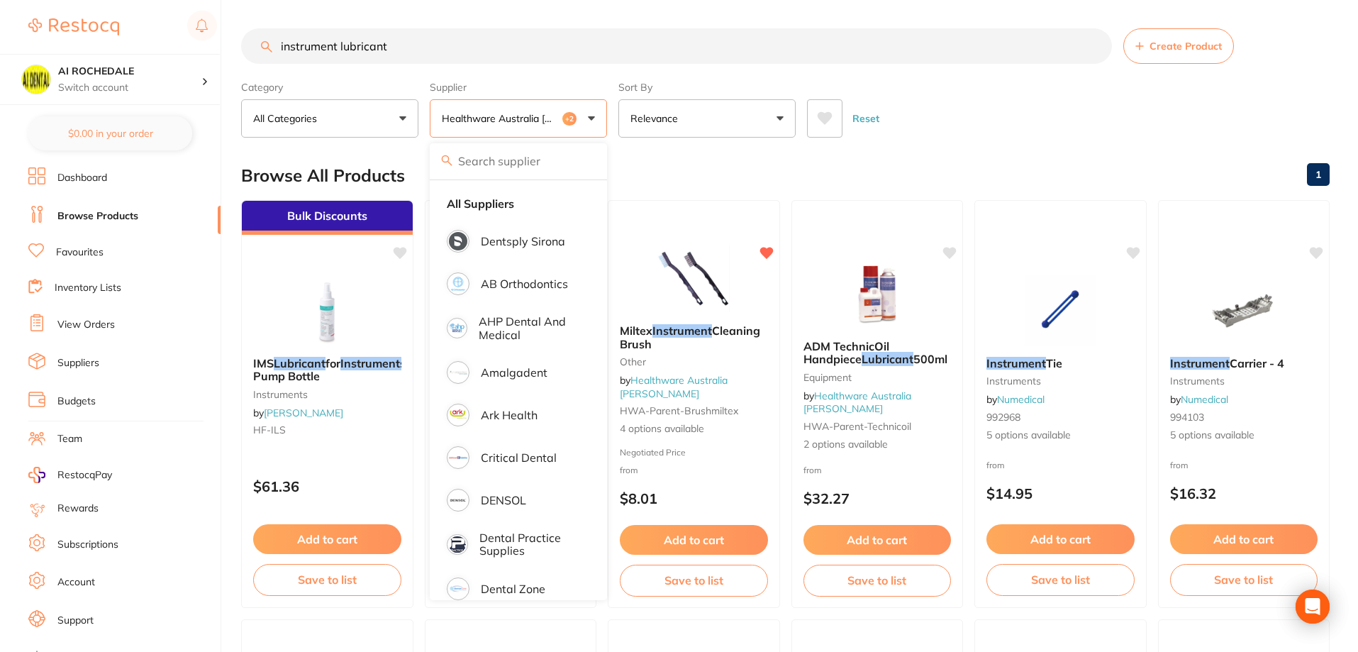
click at [965, 109] on div "Reset" at bounding box center [1062, 113] width 511 height 50
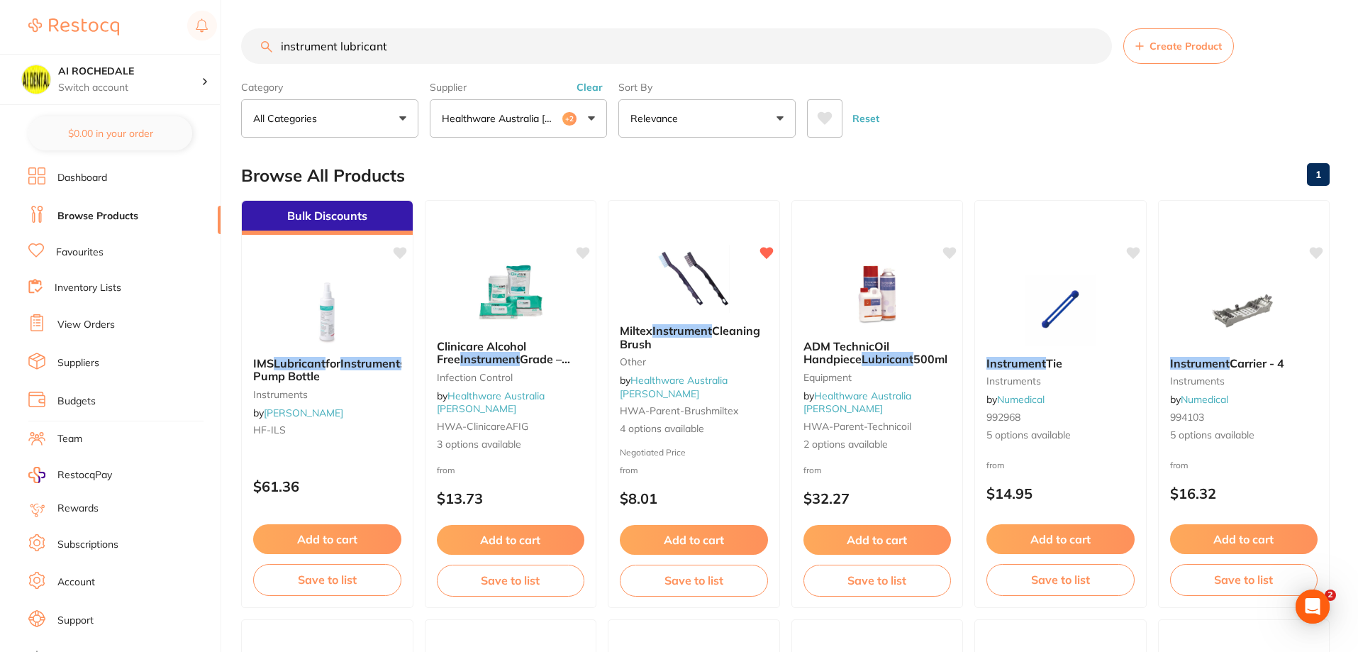
drag, startPoint x: 415, startPoint y: 48, endPoint x: 203, endPoint y: 50, distance: 212.0
click at [203, 50] on div "$0.00 AI ROCHEDALE Switch account AI ROCHEDALE $0.00 in your order Dashboard Br…" at bounding box center [679, 326] width 1358 height 652
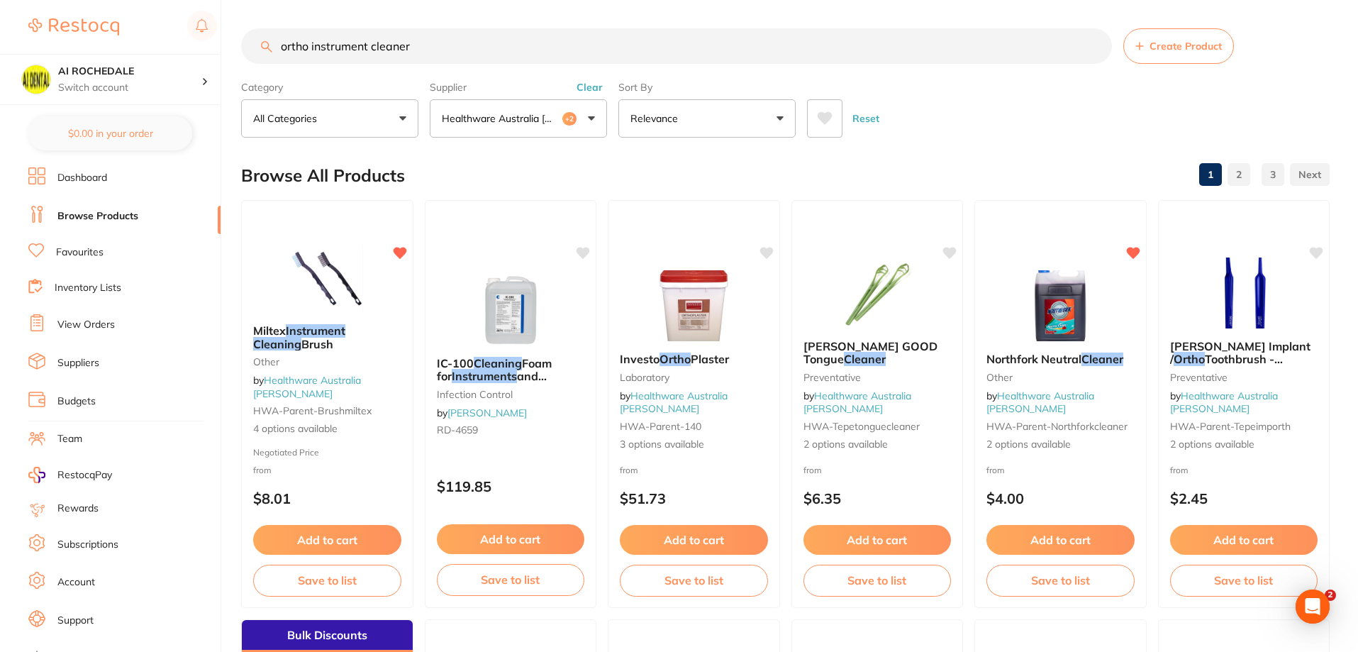
drag, startPoint x: 422, startPoint y: 45, endPoint x: 439, endPoint y: 44, distance: 17.0
click at [439, 44] on input "ortho instrument cleaner" at bounding box center [676, 45] width 871 height 35
type input "ortho instrument cleaner"
